Goal: Information Seeking & Learning: Learn about a topic

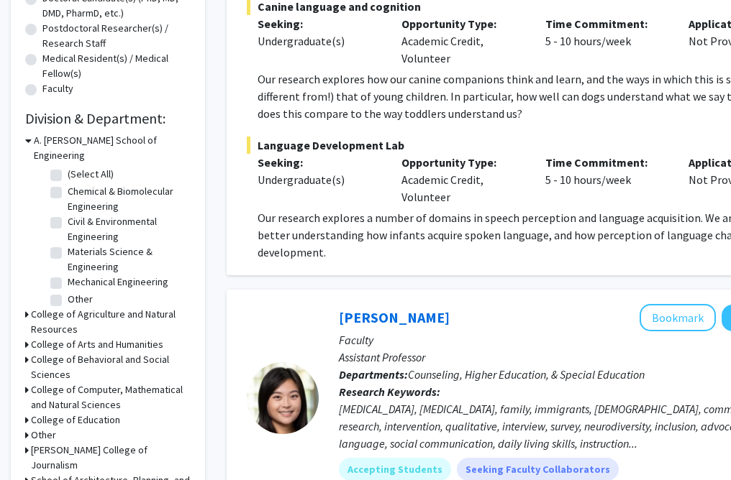
scroll to position [348, 0]
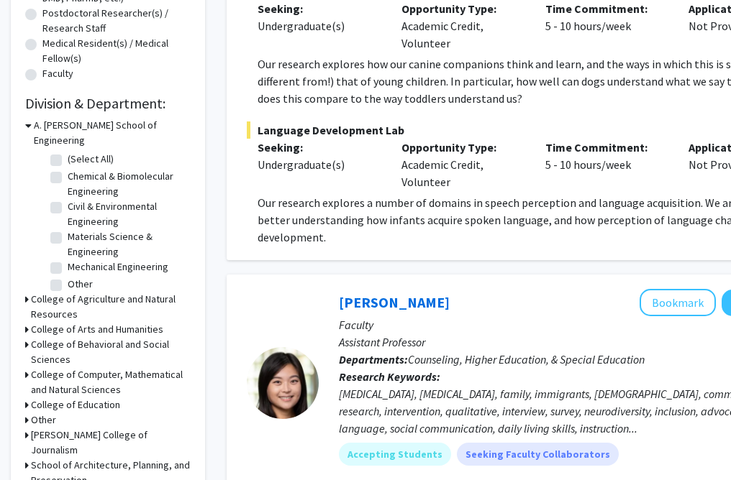
click at [68, 170] on label "Chemical & Biomolecular Engineering" at bounding box center [127, 184] width 119 height 30
click at [68, 170] on input "Chemical & Biomolecular Engineering" at bounding box center [72, 173] width 9 height 9
checkbox input "true"
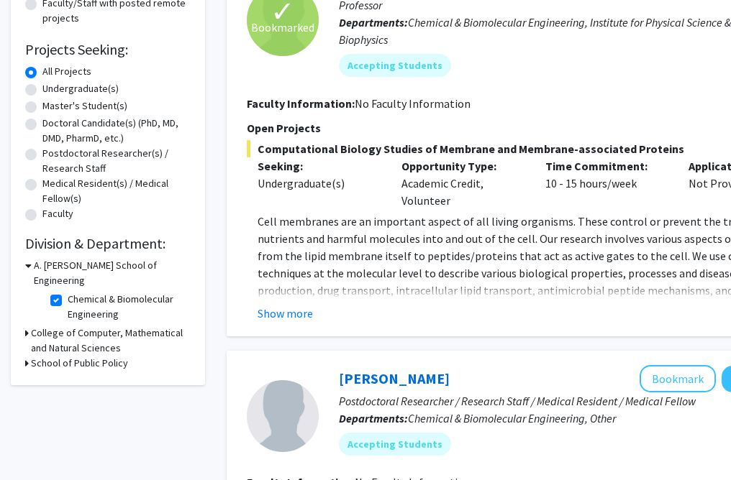
scroll to position [256, 0]
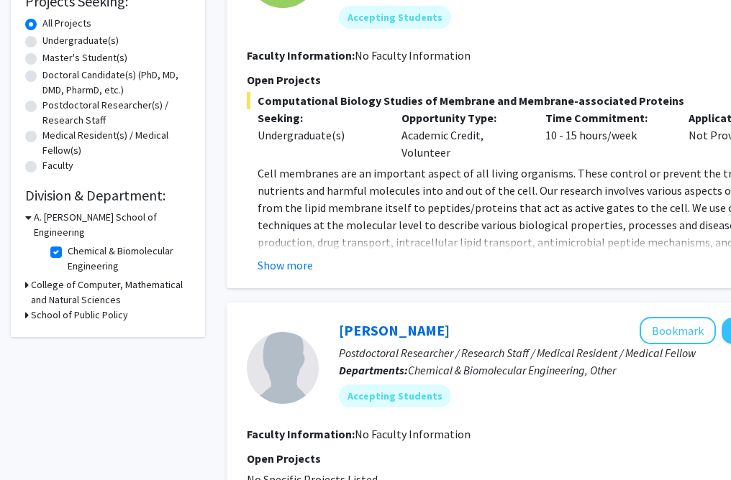
click at [29, 278] on div "College of Computer, Mathematical and Natural Sciences" at bounding box center [107, 293] width 165 height 30
click at [28, 278] on icon at bounding box center [27, 285] width 4 height 15
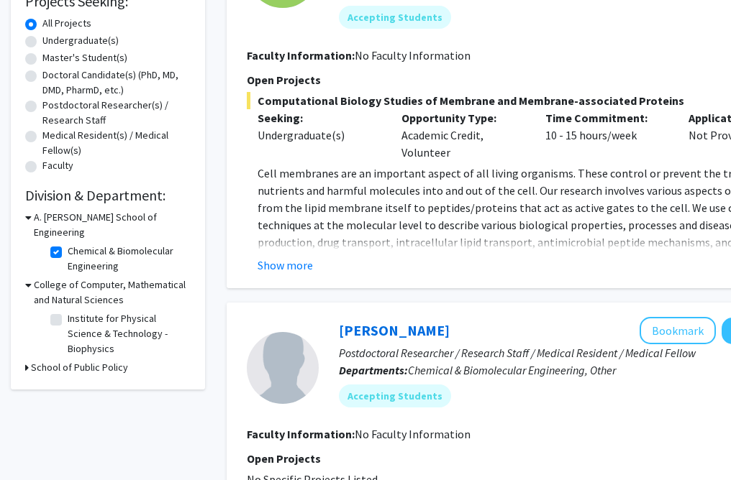
click at [68, 311] on label "Institute for Physical Science & Technology - Biophysics" at bounding box center [127, 333] width 119 height 45
click at [68, 311] on input "Institute for Physical Science & Technology - Biophysics" at bounding box center [72, 315] width 9 height 9
checkbox input "true"
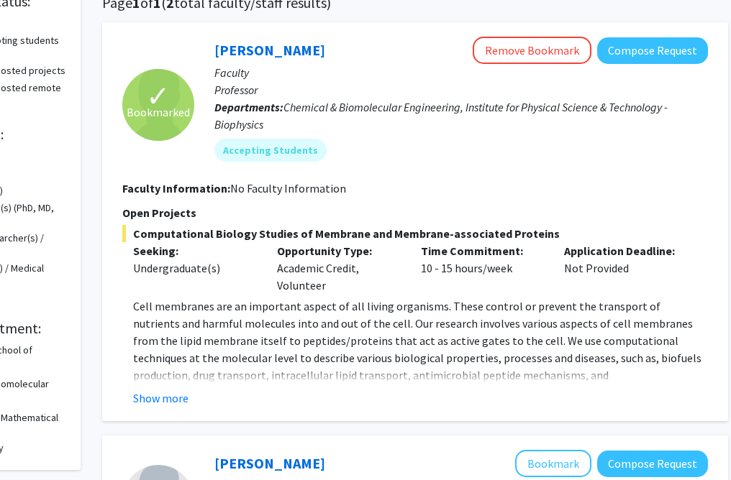
scroll to position [123, 124]
click at [154, 390] on fg-read-more "Cell membranes are an important aspect of all living organisms. These control o…" at bounding box center [415, 352] width 585 height 109
click at [151, 395] on button "Show more" at bounding box center [161, 398] width 55 height 17
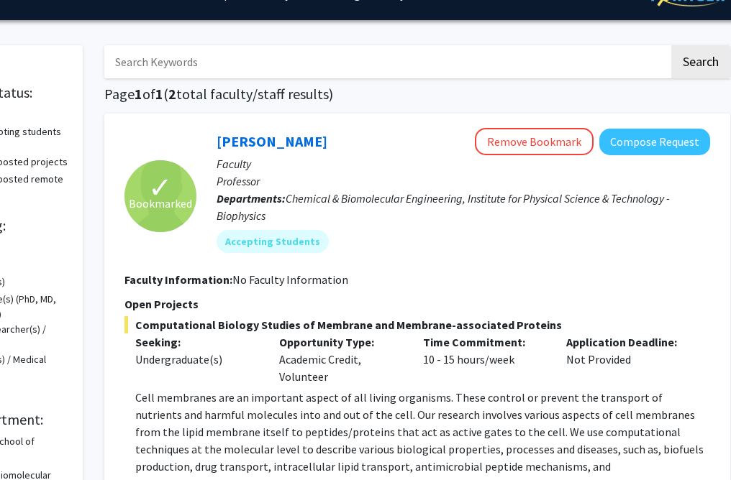
scroll to position [34, 122]
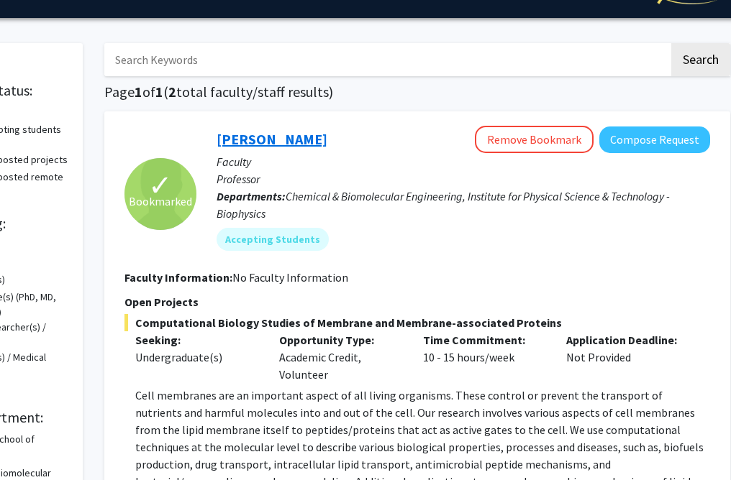
click at [261, 140] on link "[PERSON_NAME]" at bounding box center [271, 139] width 111 height 18
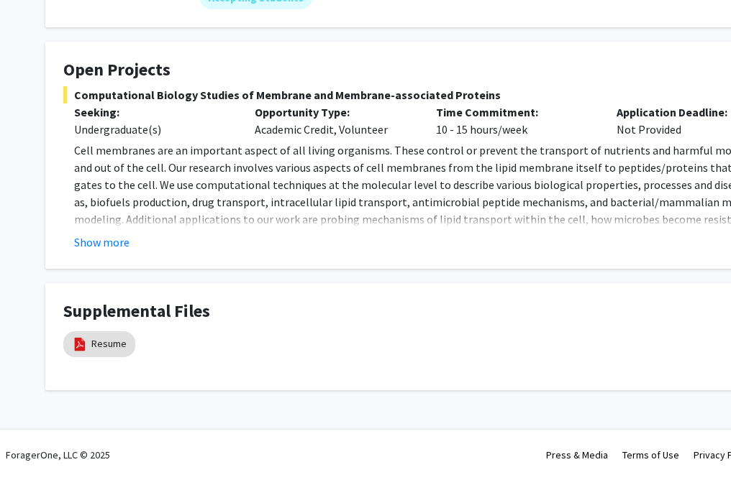
scroll to position [220, 1]
click at [95, 242] on button "Show more" at bounding box center [101, 242] width 55 height 17
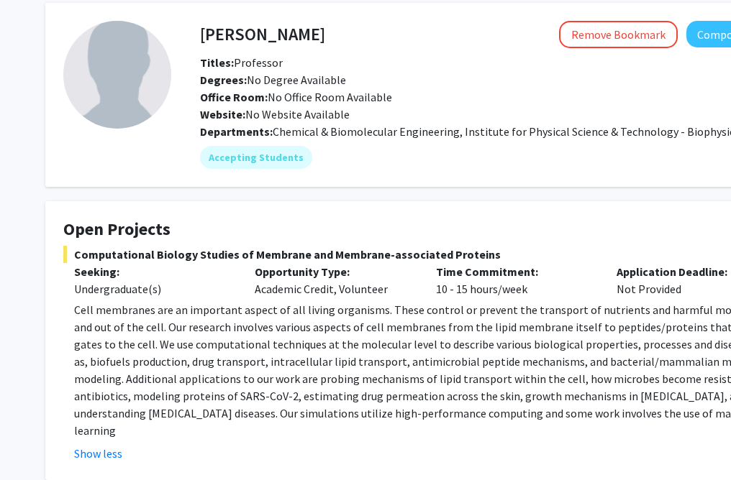
scroll to position [46, 1]
